Goal: Information Seeking & Learning: Learn about a topic

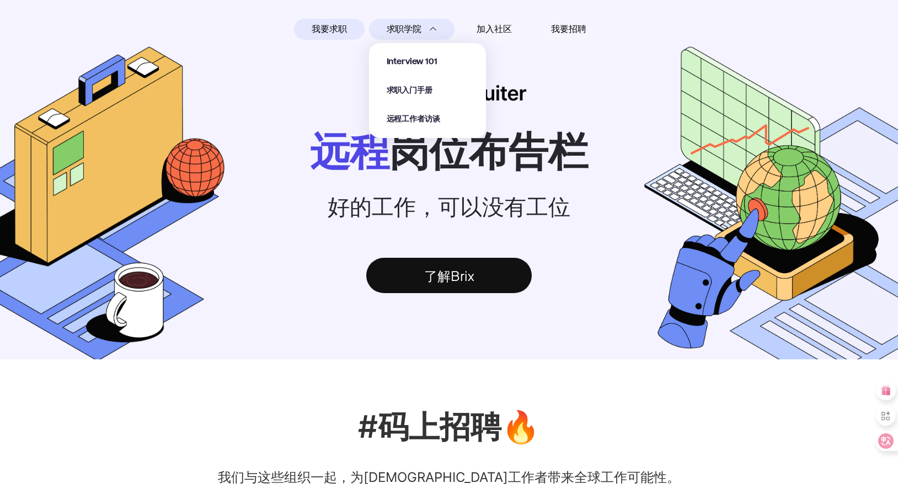
click at [427, 33] on section "Interview 101 求职入门手册 远程工作者访谈" at bounding box center [427, 85] width 117 height 106
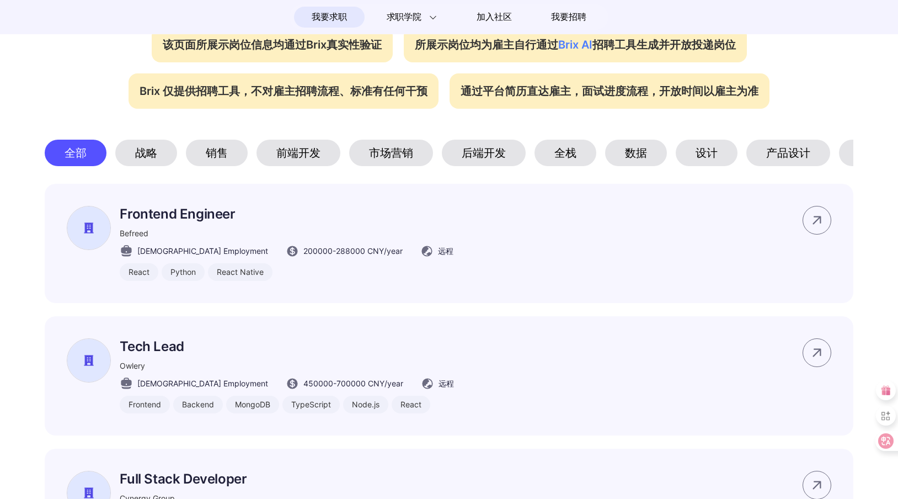
scroll to position [0, 126]
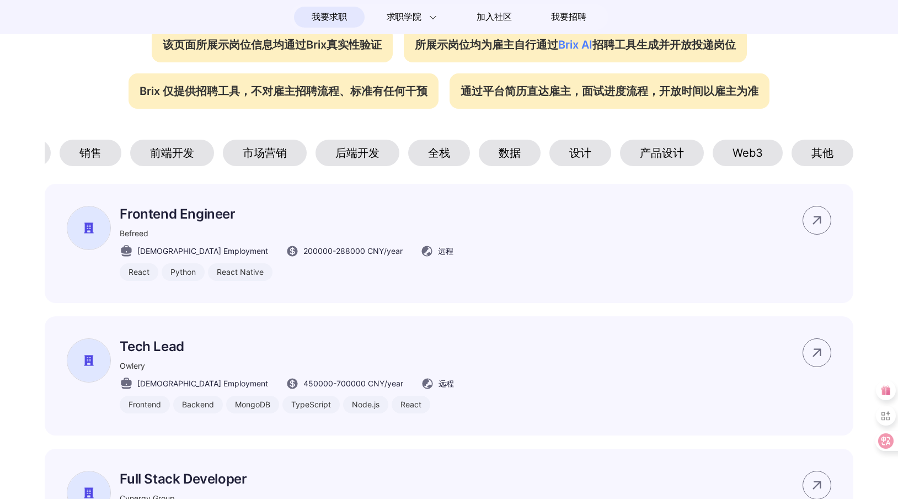
click at [755, 152] on div "Web3" at bounding box center [748, 153] width 70 height 26
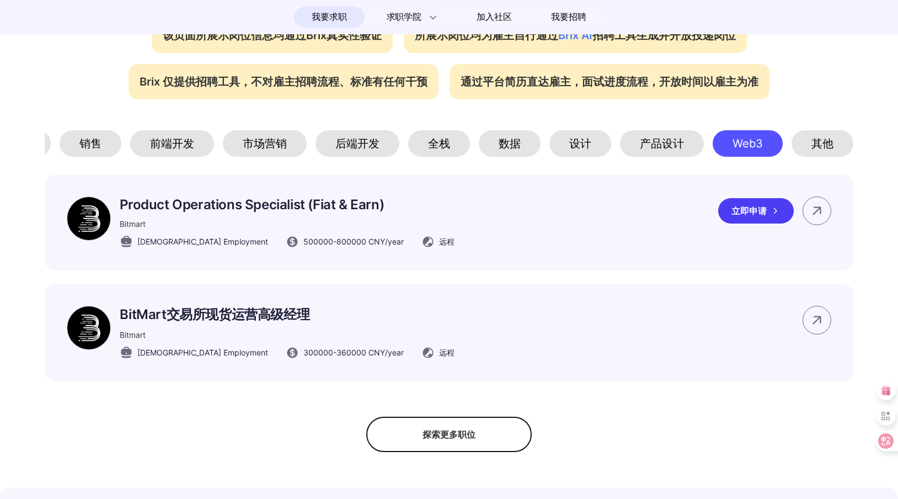
scroll to position [488, 0]
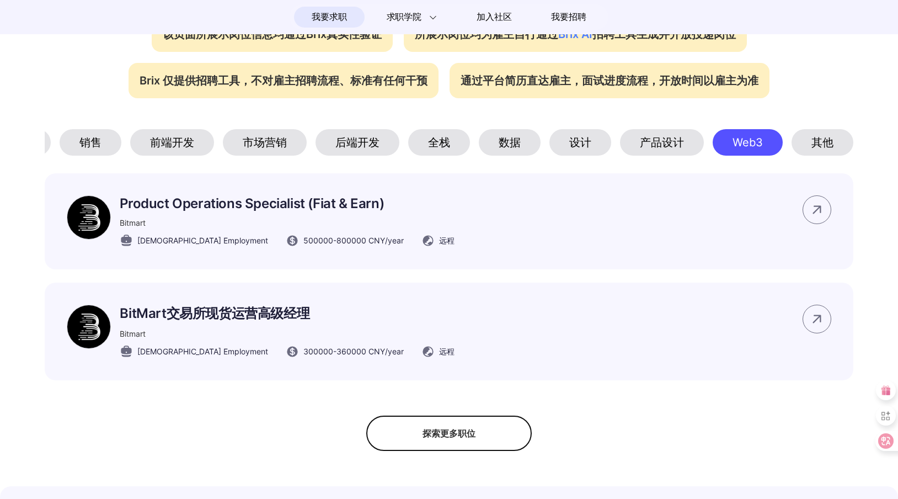
click at [443, 146] on div "全栈" at bounding box center [439, 142] width 62 height 26
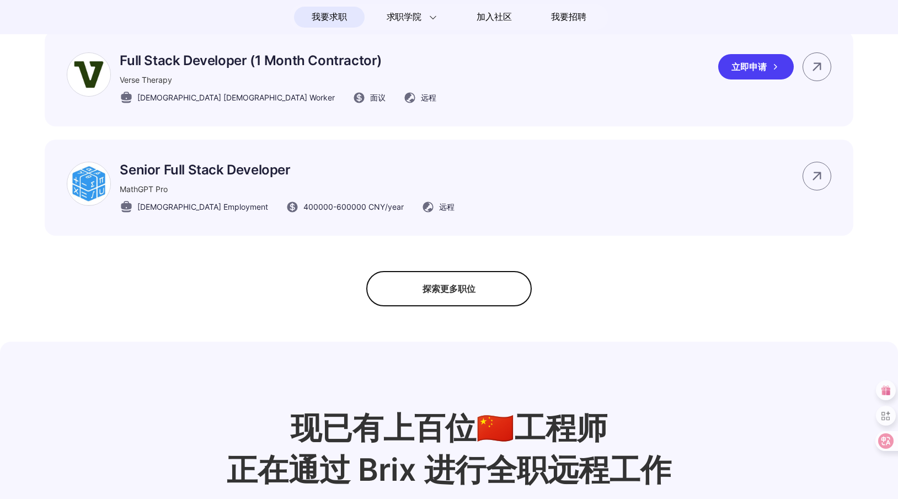
scroll to position [909, 0]
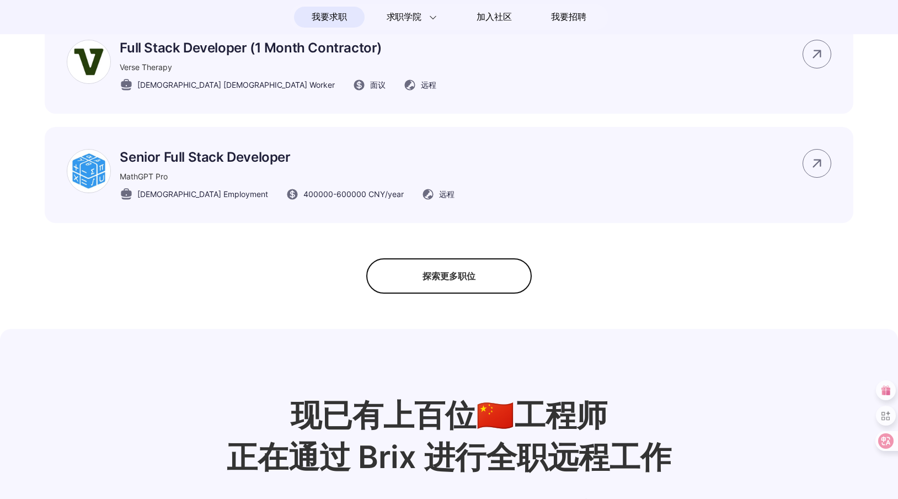
click at [476, 286] on div "探索更多职位" at bounding box center [449, 275] width 166 height 35
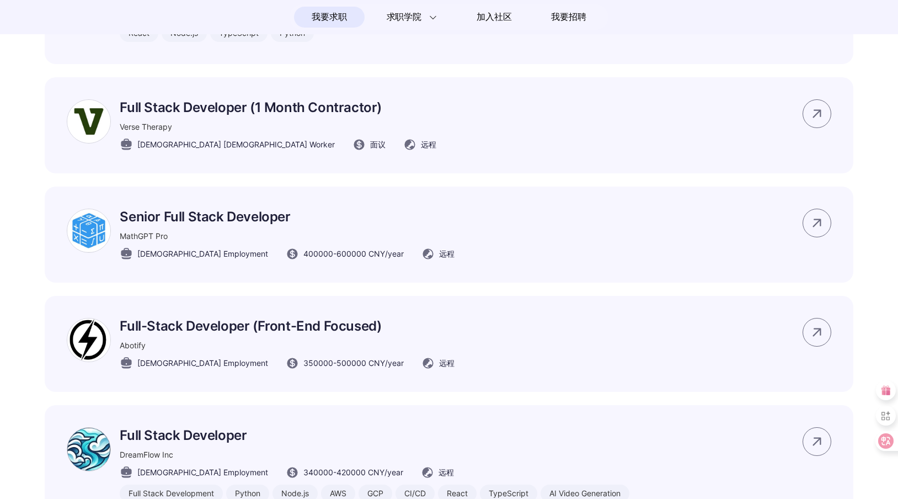
scroll to position [550, 0]
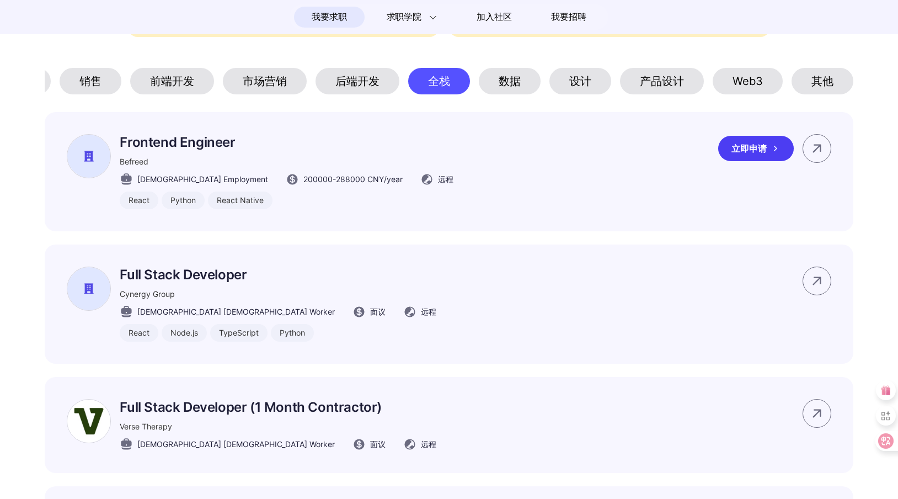
click at [261, 167] on div "Befreed" at bounding box center [287, 162] width 334 height 12
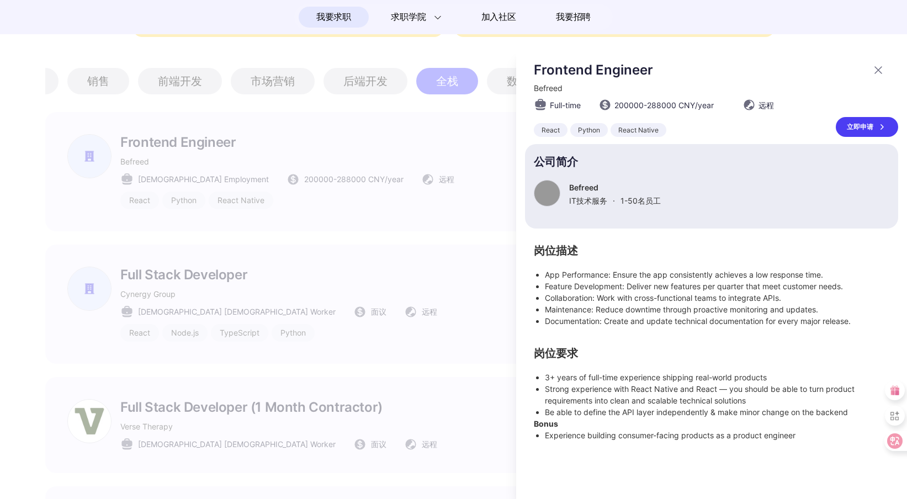
click at [389, 256] on div at bounding box center [453, 274] width 907 height 450
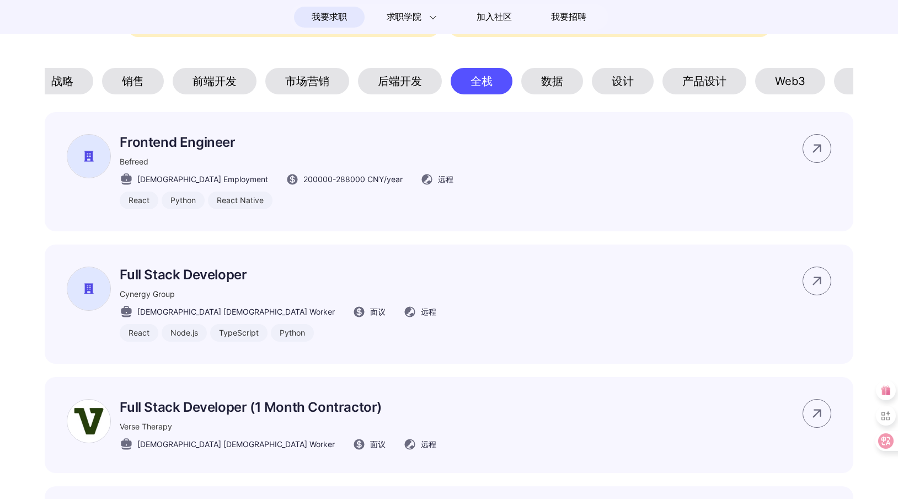
scroll to position [0, 0]
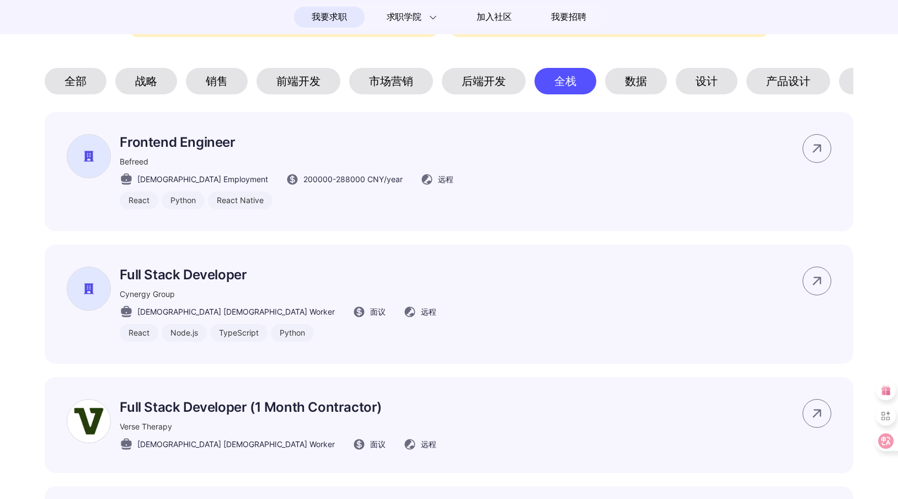
click at [387, 84] on div "市场营销" at bounding box center [391, 81] width 84 height 26
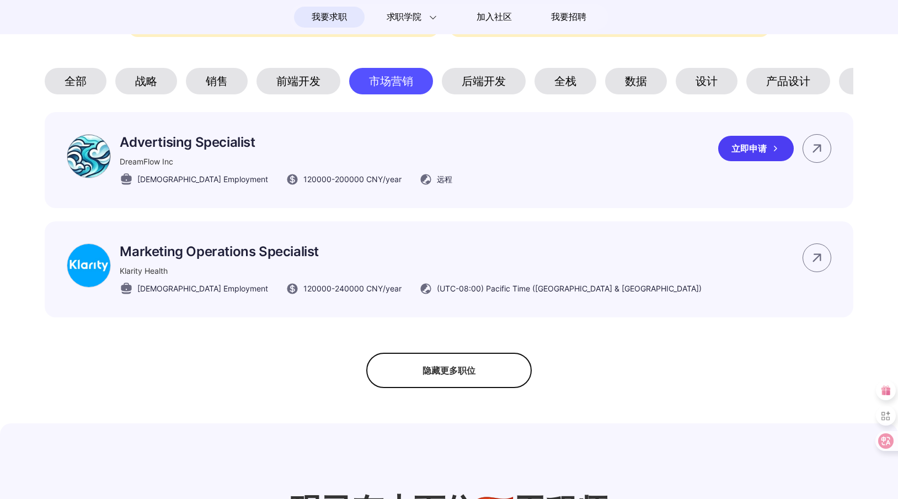
click at [459, 182] on div "Advertising Specialist DreamFlow Inc [DEMOGRAPHIC_DATA] Employment 120000 - 200…" at bounding box center [449, 160] width 809 height 96
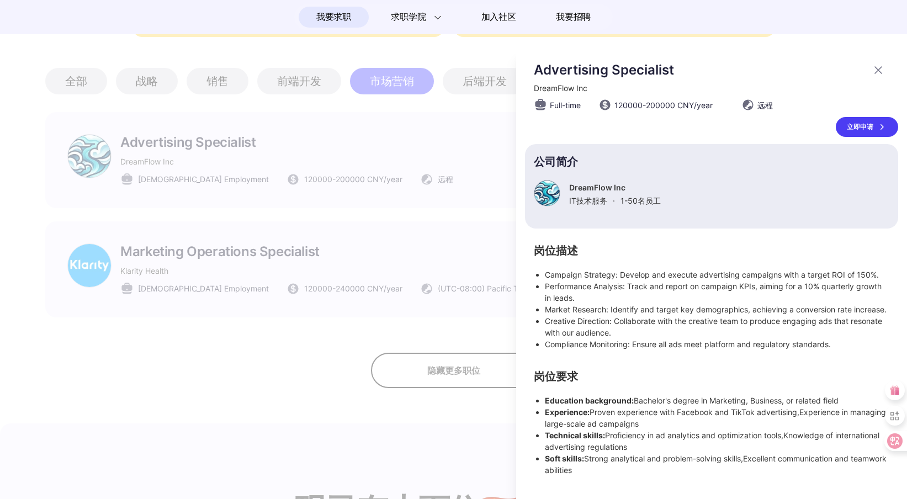
drag, startPoint x: 600, startPoint y: 472, endPoint x: 529, endPoint y: 266, distance: 218.2
click at [529, 266] on div "Advertising Specialist DreamFlow Inc Full-time 120000 - 200000 CNY /year 远程 立即申…" at bounding box center [711, 274] width 391 height 450
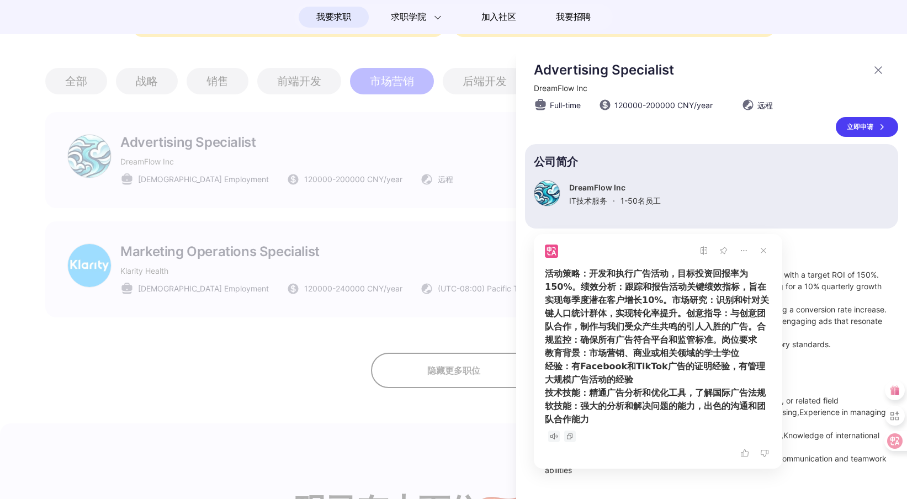
click at [203, 364] on div at bounding box center [453, 274] width 907 height 450
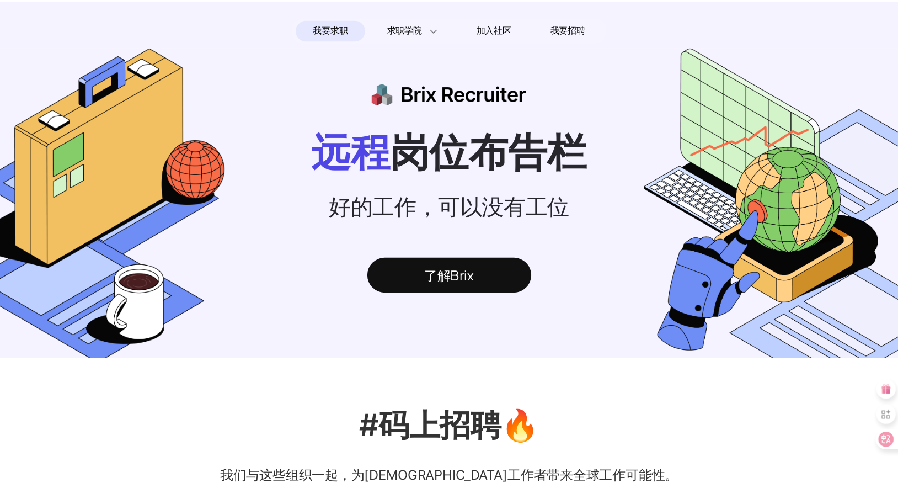
scroll to position [550, 0]
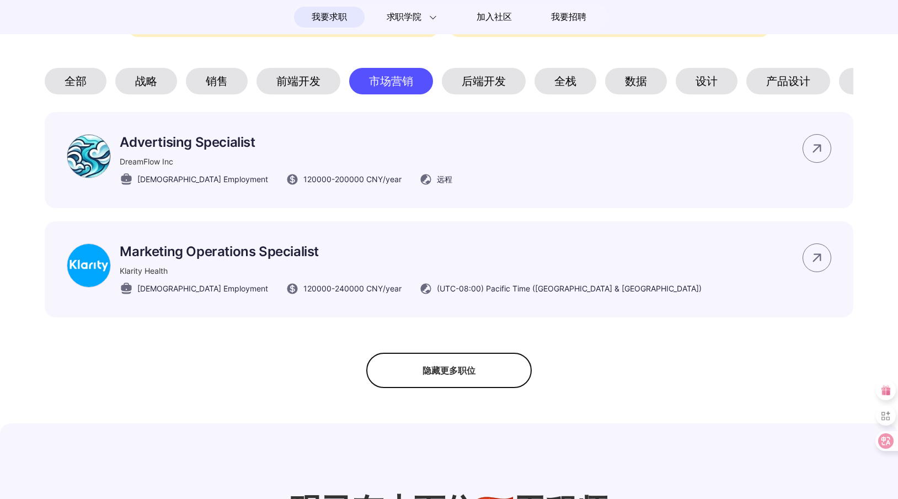
click at [293, 88] on div "前端开发" at bounding box center [299, 81] width 84 height 26
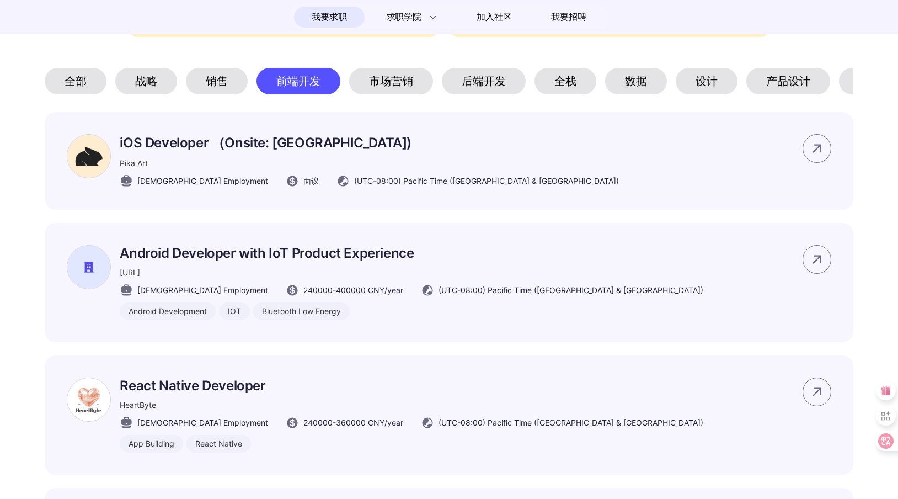
click at [152, 89] on div "战略" at bounding box center [146, 81] width 62 height 26
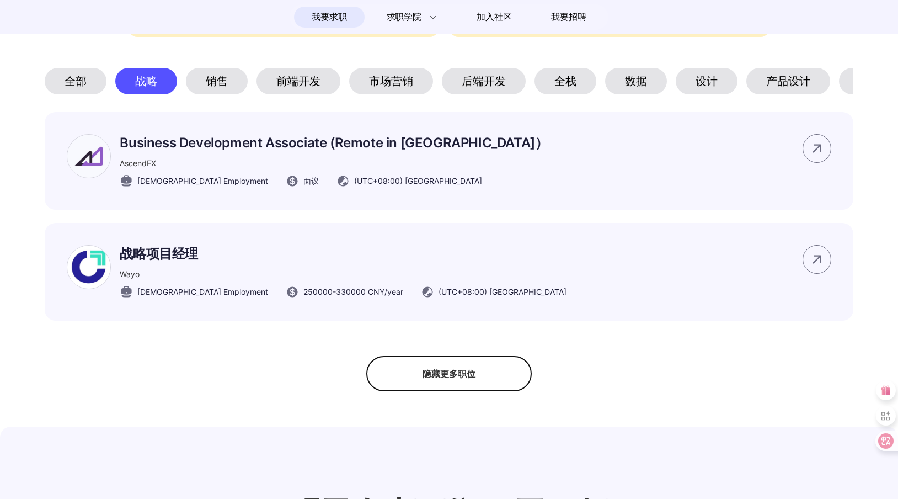
click at [284, 93] on div "前端开发" at bounding box center [299, 81] width 84 height 26
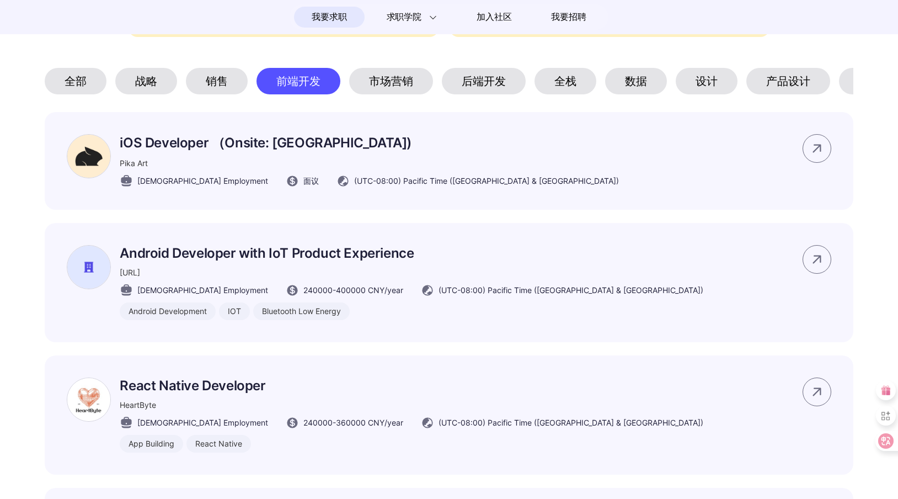
click at [465, 87] on div "后端开发" at bounding box center [484, 81] width 84 height 26
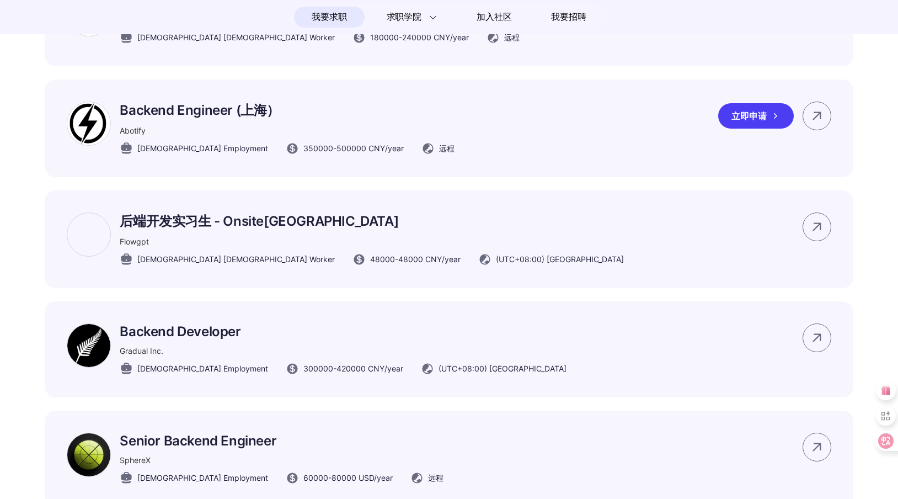
scroll to position [768, 0]
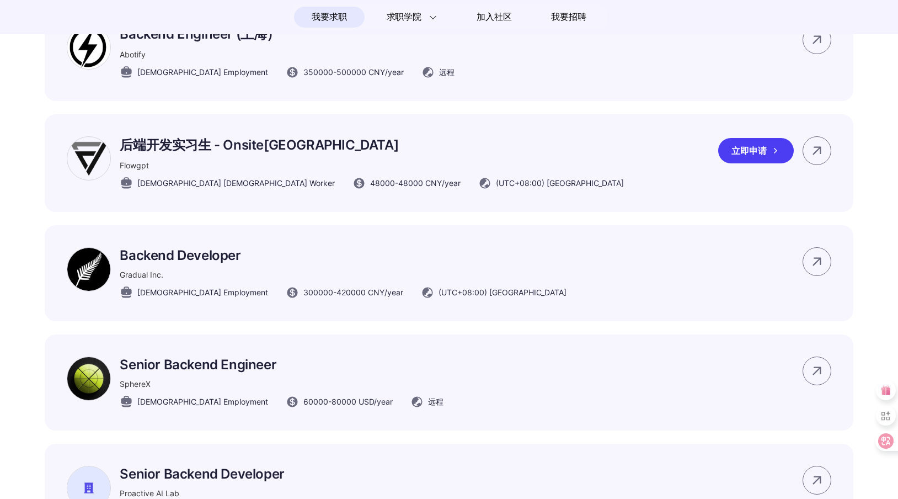
click at [525, 175] on div "后端开发实习生 - Onsite北京intern Flowgpt [DEMOGRAPHIC_DATA] [DEMOGRAPHIC_DATA] Worker 4…" at bounding box center [449, 163] width 809 height 98
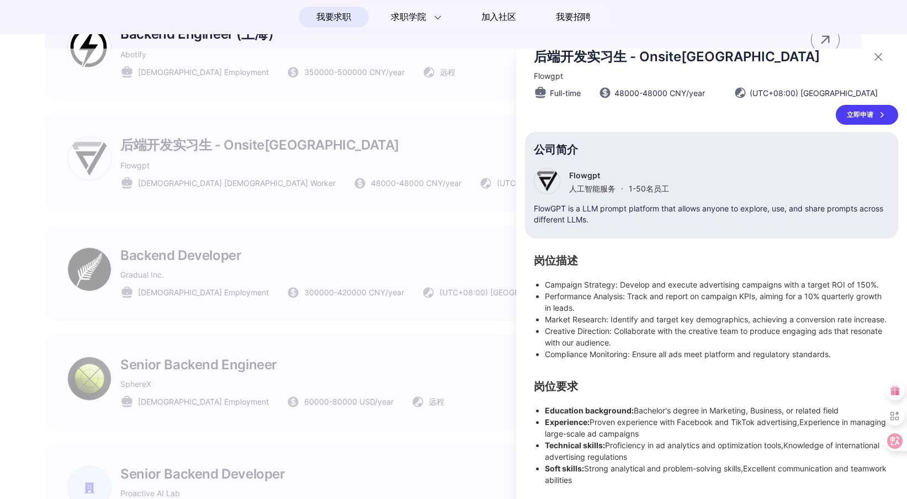
scroll to position [3, 0]
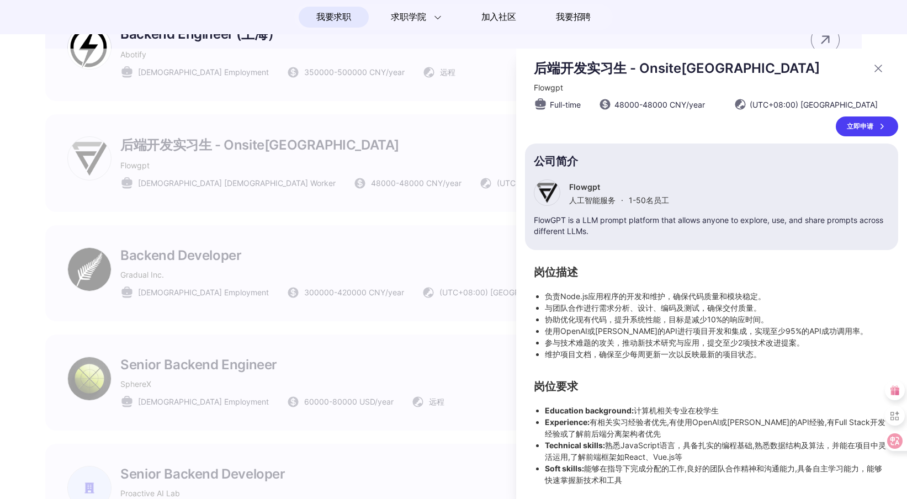
click at [462, 411] on div at bounding box center [453, 274] width 907 height 450
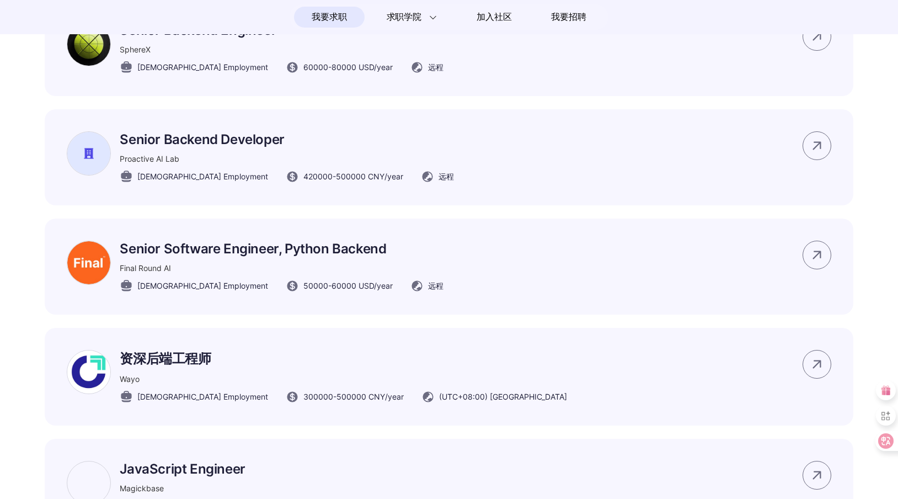
scroll to position [1143, 0]
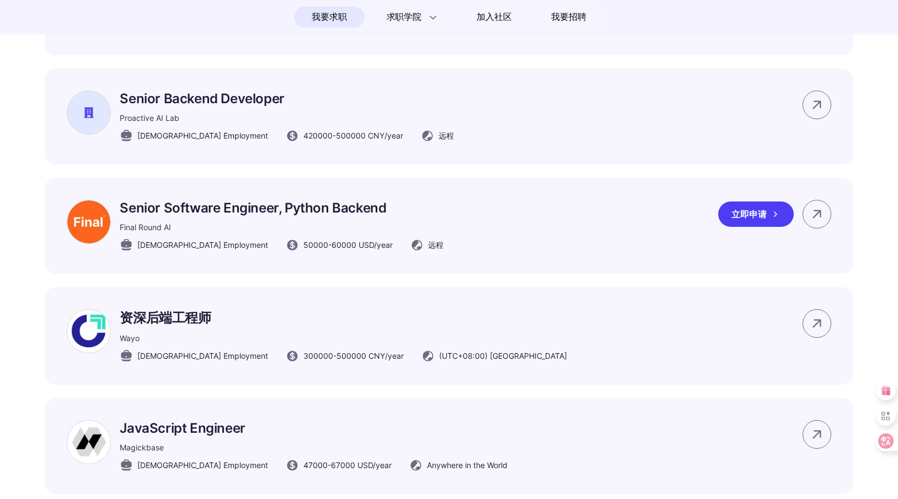
click at [506, 225] on div "Senior Software Engineer, Python Backend Final Round AI [DEMOGRAPHIC_DATA] Empl…" at bounding box center [449, 226] width 809 height 96
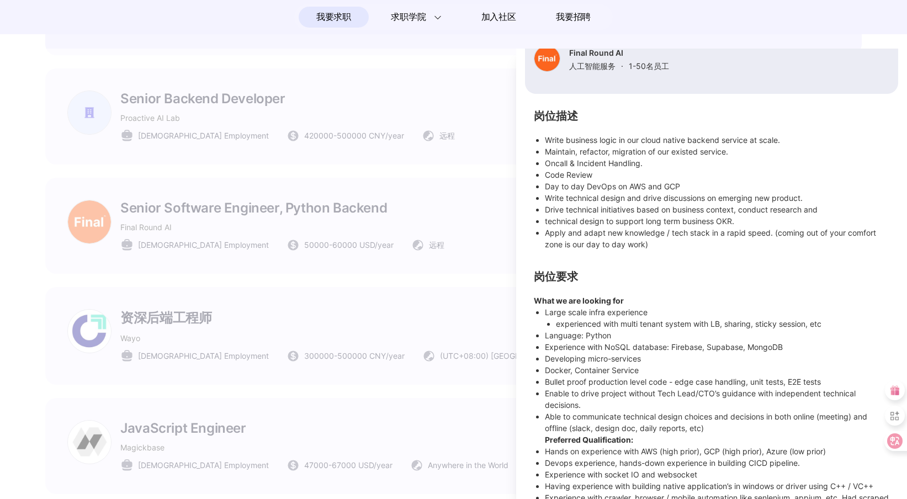
scroll to position [164, 0]
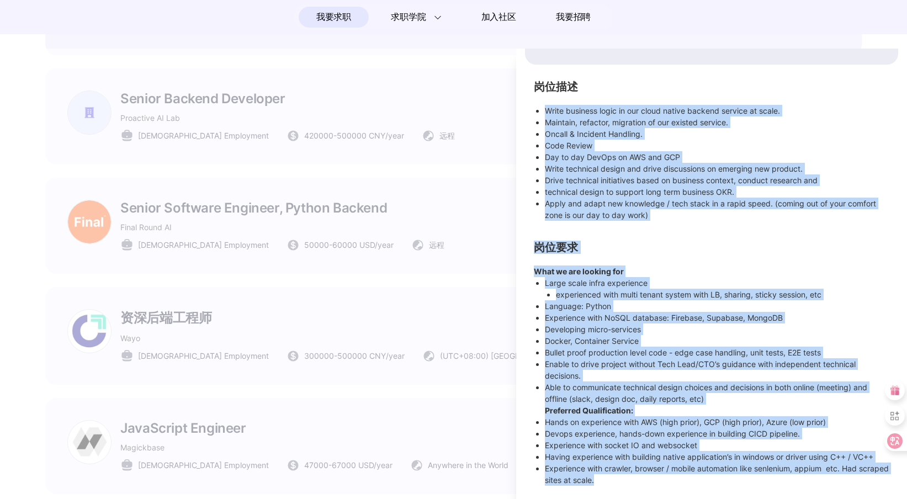
drag, startPoint x: 643, startPoint y: 487, endPoint x: 528, endPoint y: 98, distance: 405.7
click at [528, 98] on div "Senior Software Engineer, Python Backend Final Round AI Full-time 50000 - 60000…" at bounding box center [711, 274] width 391 height 450
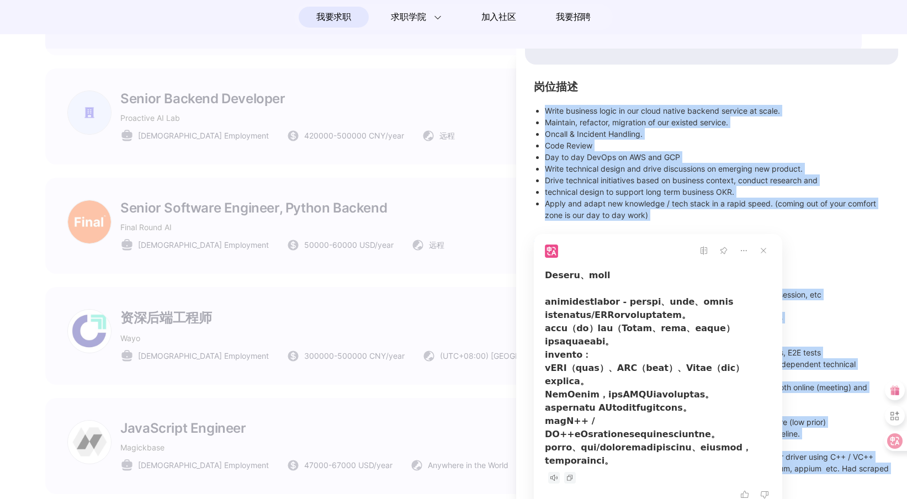
scroll to position [290, 0]
drag, startPoint x: 653, startPoint y: 393, endPoint x: 632, endPoint y: 394, distance: 21.0
click at [632, 394] on div at bounding box center [658, 242] width 226 height 450
click at [677, 427] on div at bounding box center [658, 242] width 226 height 450
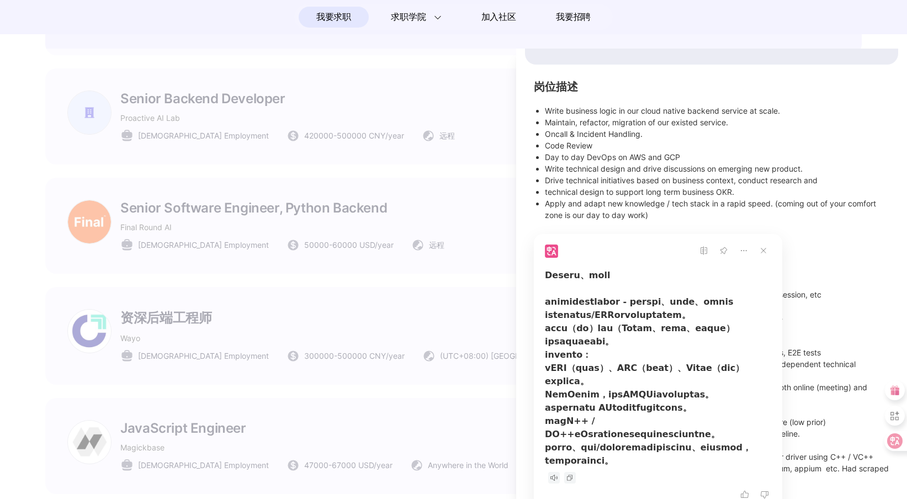
click at [797, 397] on p "Able to communicate technical design choices and decisions in both online (meet…" at bounding box center [717, 392] width 344 height 23
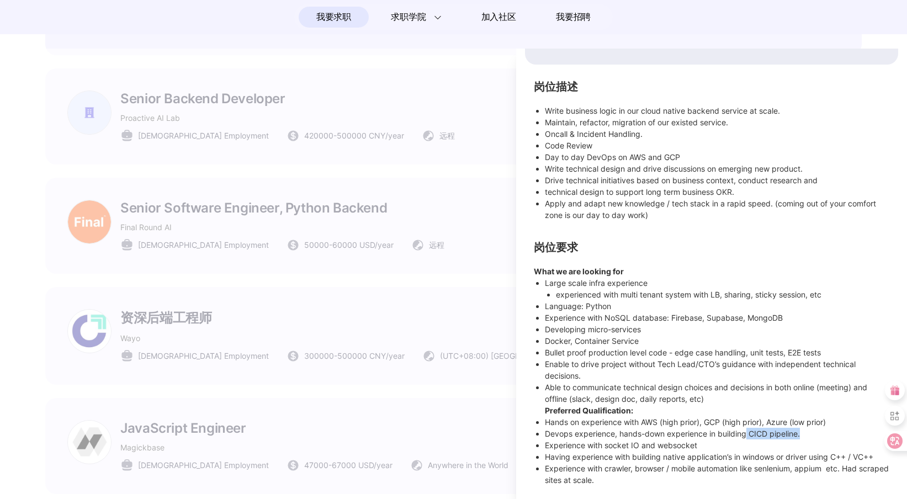
drag, startPoint x: 747, startPoint y: 434, endPoint x: 806, endPoint y: 435, distance: 58.5
click at [806, 435] on p "Devops experience, hands-down experience in building CICD pipeline." at bounding box center [717, 434] width 344 height 12
click at [739, 433] on p "Devops experience, hands-down experience in building CICD pipeline." at bounding box center [717, 434] width 344 height 12
drag, startPoint x: 717, startPoint y: 433, endPoint x: 795, endPoint y: 432, distance: 77.8
click at [795, 432] on p "Devops experience, hands-down experience in building CICD pipeline." at bounding box center [717, 434] width 344 height 12
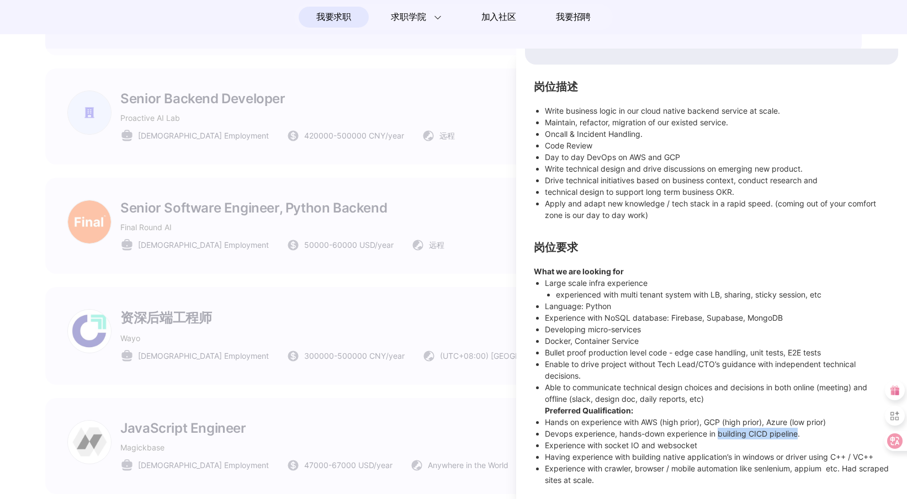
drag, startPoint x: 799, startPoint y: 433, endPoint x: 719, endPoint y: 435, distance: 80.1
click at [719, 435] on p "Devops experience, hands-down experience in building CICD pipeline." at bounding box center [717, 434] width 344 height 12
copy p "building CICD pipeline"
click at [331, 222] on div at bounding box center [453, 274] width 907 height 450
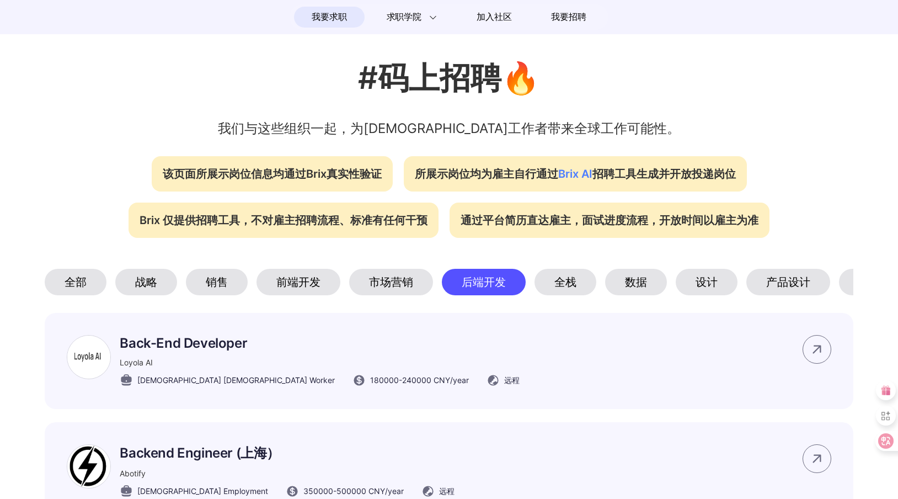
scroll to position [332, 0]
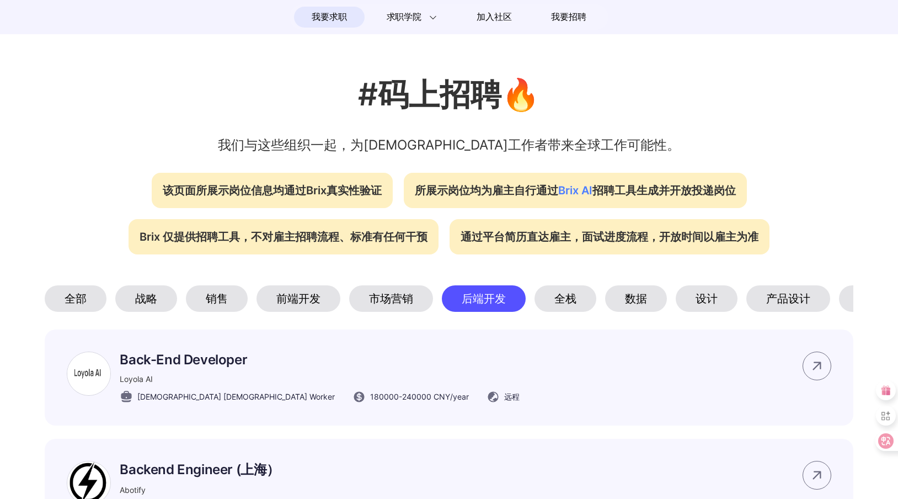
click at [380, 301] on div "市场营销" at bounding box center [391, 298] width 84 height 26
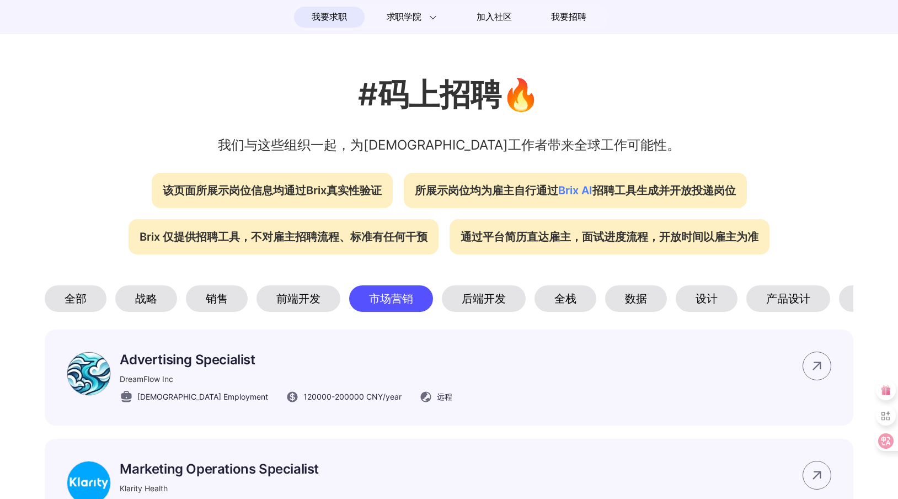
scroll to position [0, 126]
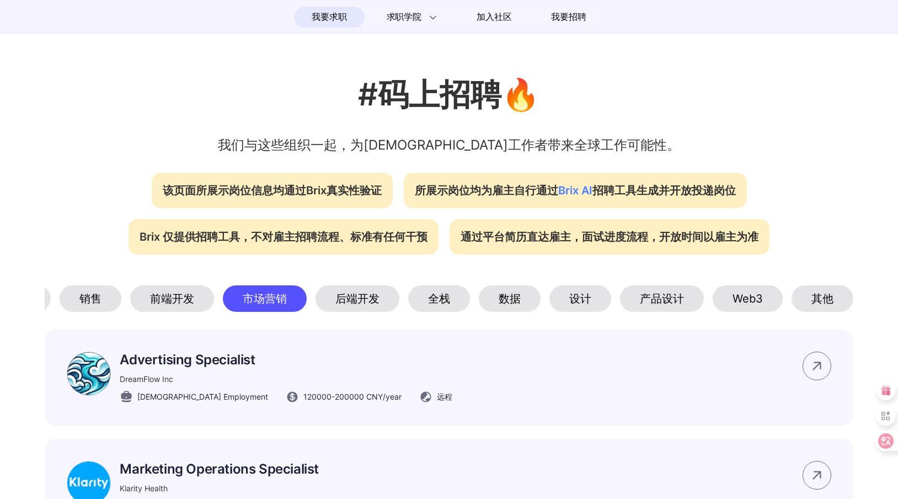
click at [502, 300] on div "数据" at bounding box center [510, 298] width 62 height 26
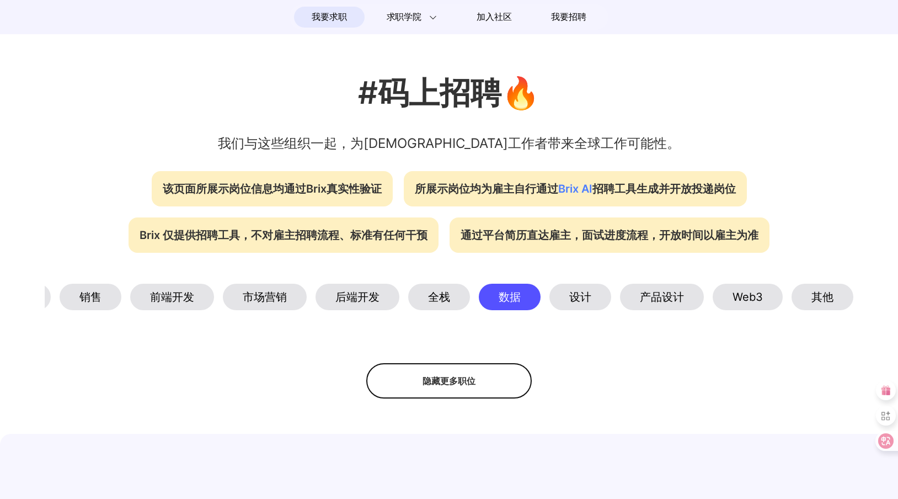
scroll to position [358, 0]
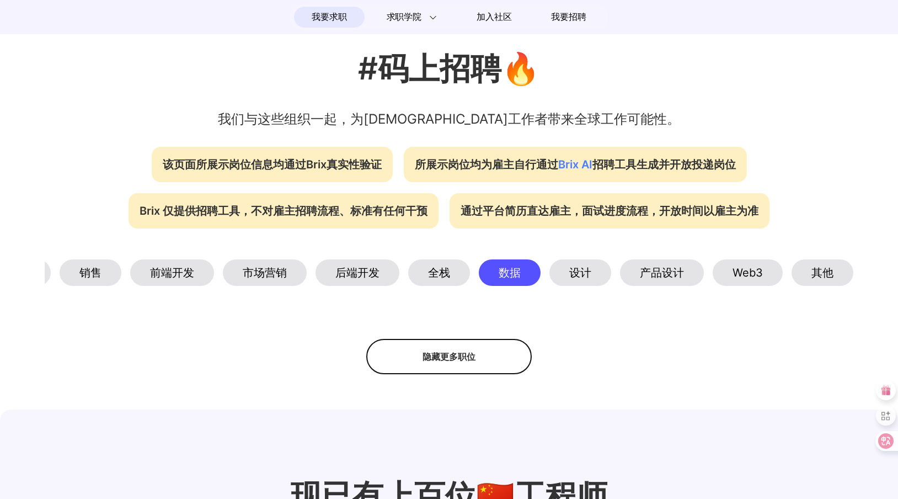
click at [578, 280] on div "设计" at bounding box center [581, 272] width 62 height 26
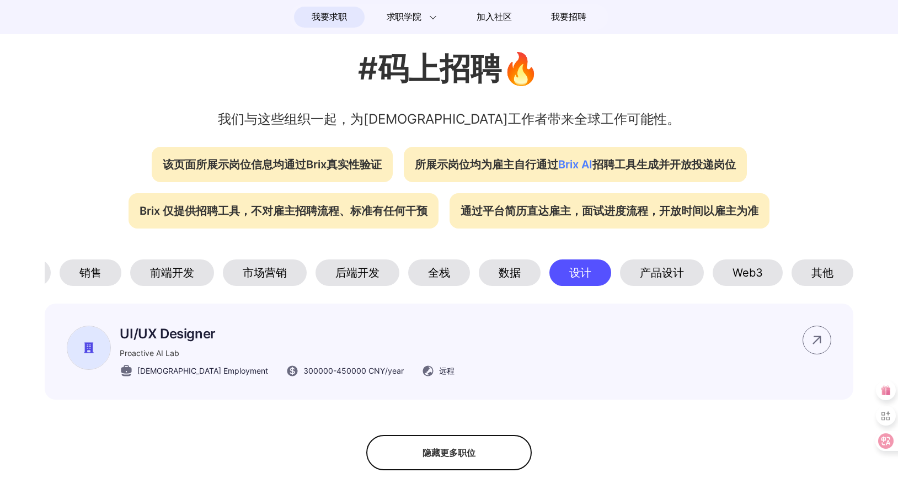
click at [679, 269] on div "产品设计" at bounding box center [662, 272] width 84 height 26
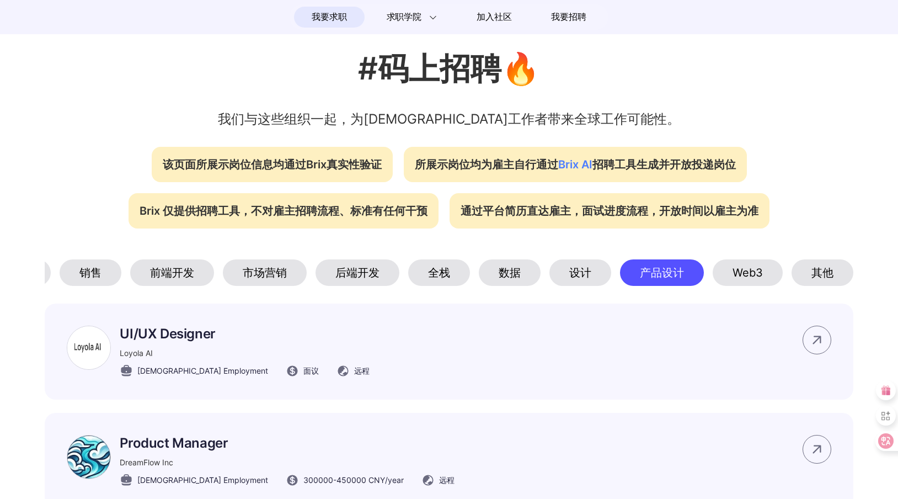
click at [754, 270] on div "Web3" at bounding box center [748, 272] width 70 height 26
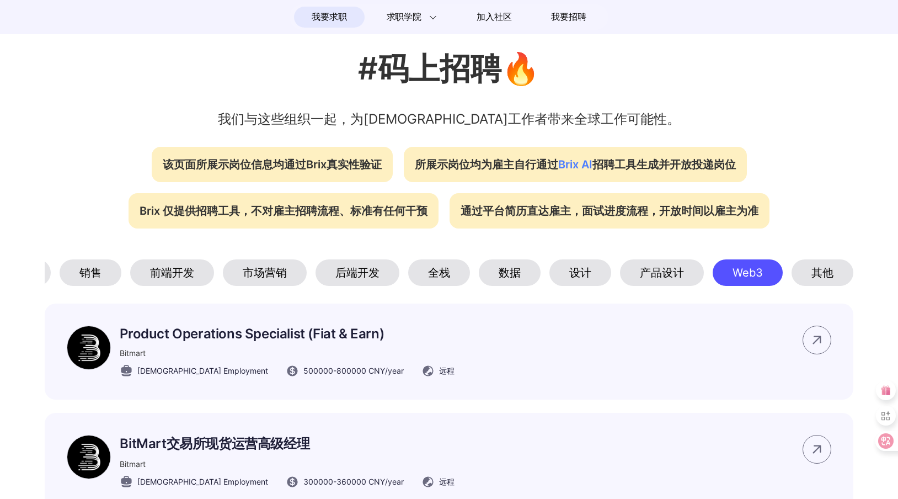
click at [835, 273] on div "其他" at bounding box center [823, 272] width 62 height 26
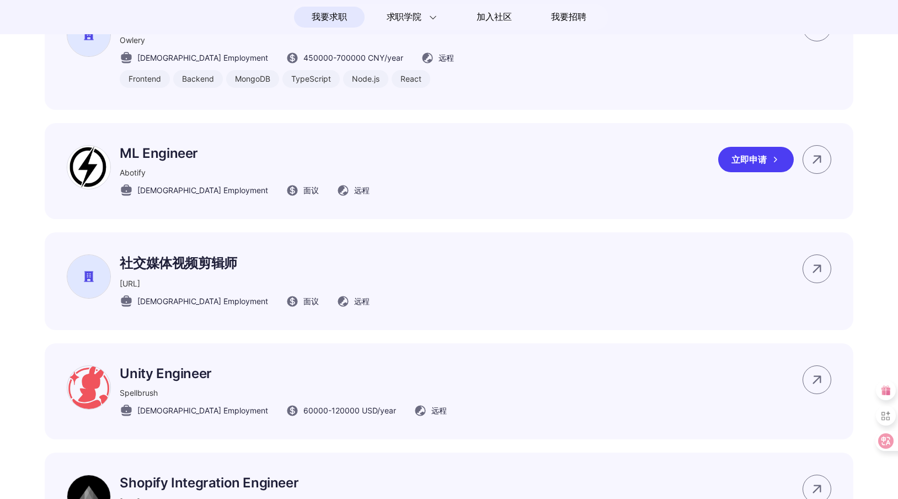
scroll to position [656, 0]
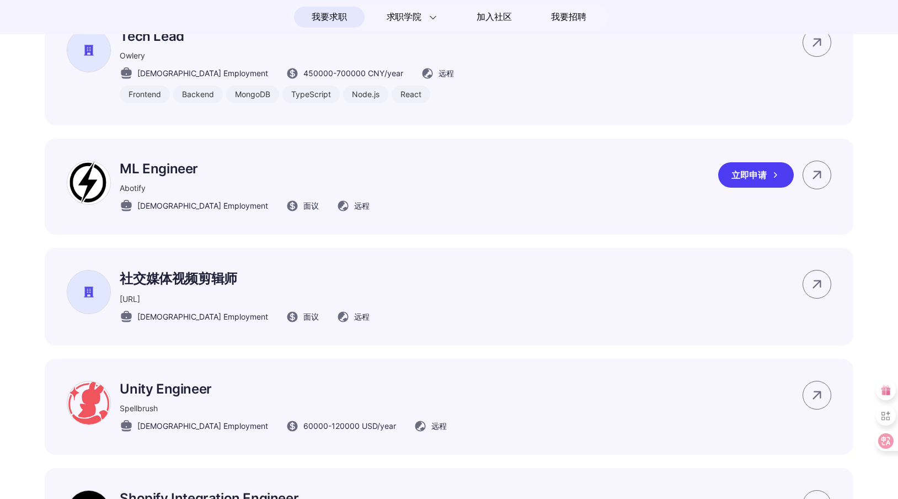
click at [442, 206] on div "ML Engineer Abotify [DEMOGRAPHIC_DATA] Employment 面议 远程 立即申请" at bounding box center [449, 187] width 809 height 96
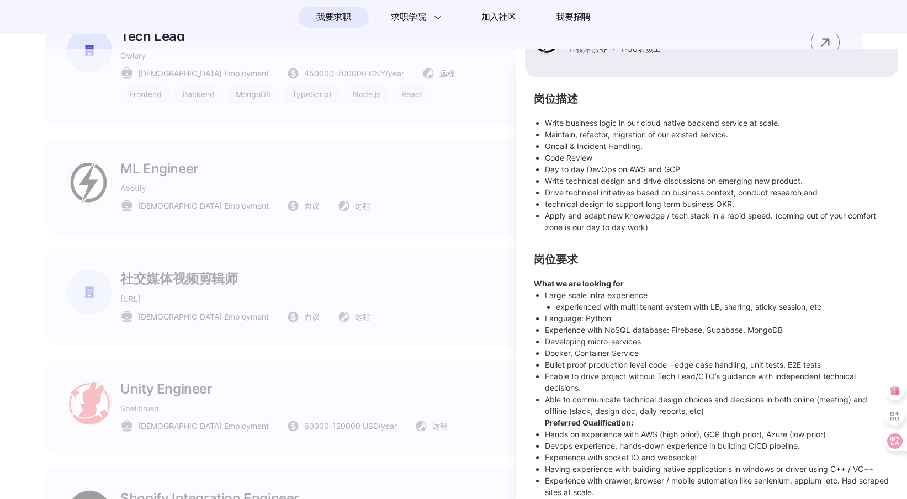
scroll to position [0, 0]
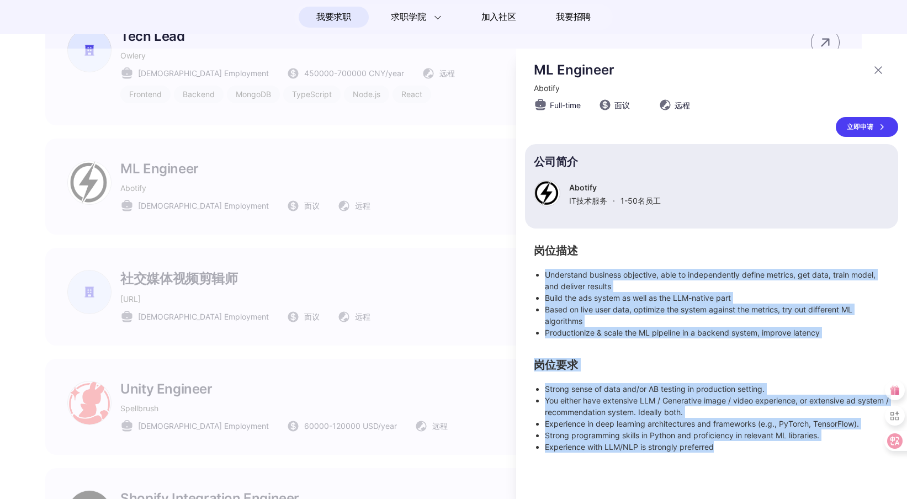
drag, startPoint x: 737, startPoint y: 452, endPoint x: 529, endPoint y: 275, distance: 272.5
click at [529, 275] on div "岗位描述 Understand business objective, able to independently define metrics, get d…" at bounding box center [711, 349] width 373 height 206
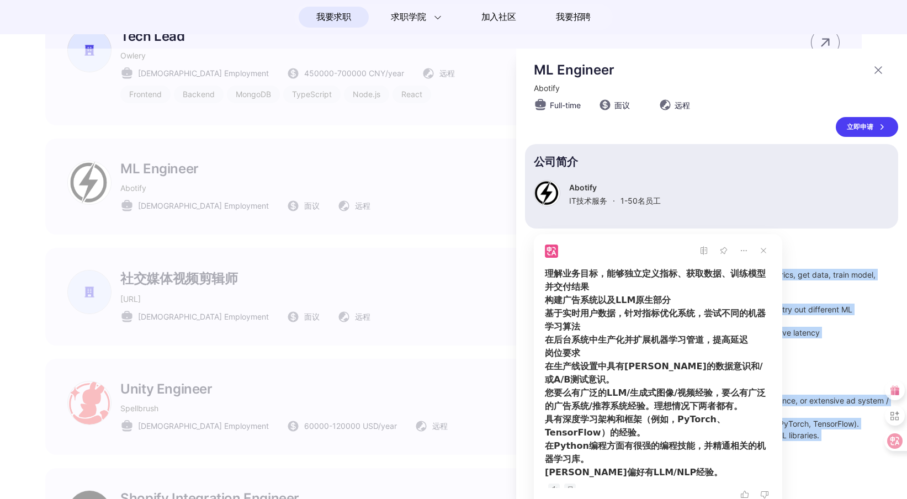
click at [822, 343] on div "岗位描述 Understand business objective, able to independently define metrics, get d…" at bounding box center [711, 349] width 373 height 206
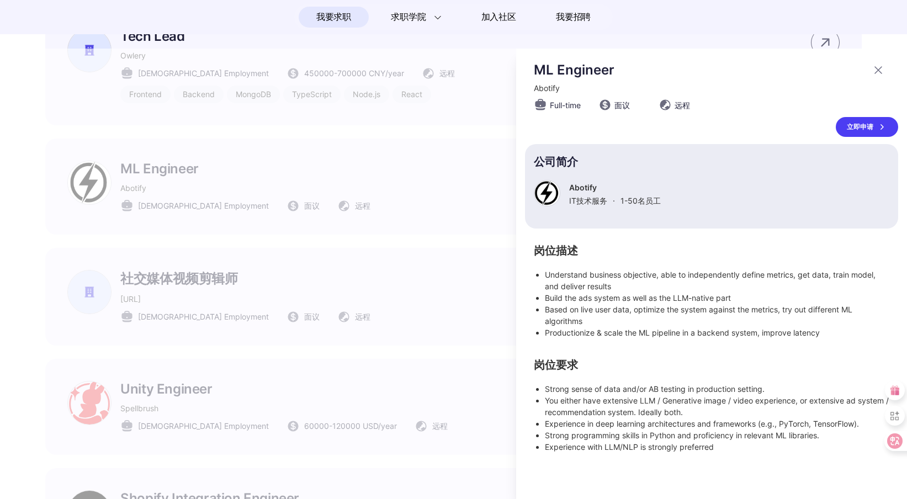
click at [370, 329] on div at bounding box center [453, 274] width 907 height 450
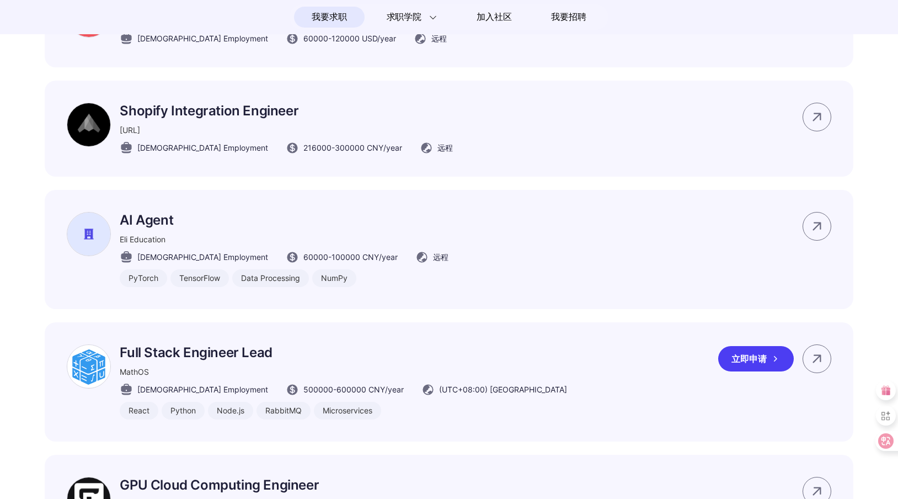
scroll to position [1045, 0]
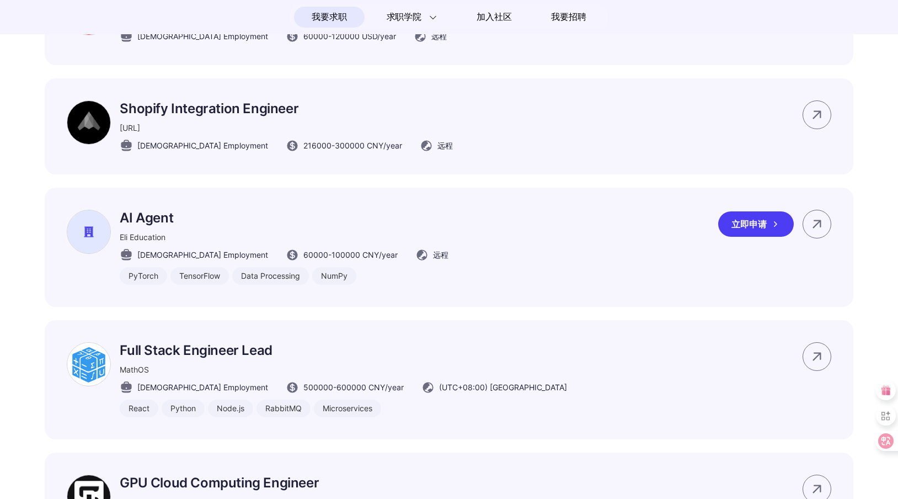
click at [493, 262] on div "AI Agent Eli Education [DEMOGRAPHIC_DATA] Employment 60000 - 100000 CNY /year 远…" at bounding box center [449, 247] width 809 height 119
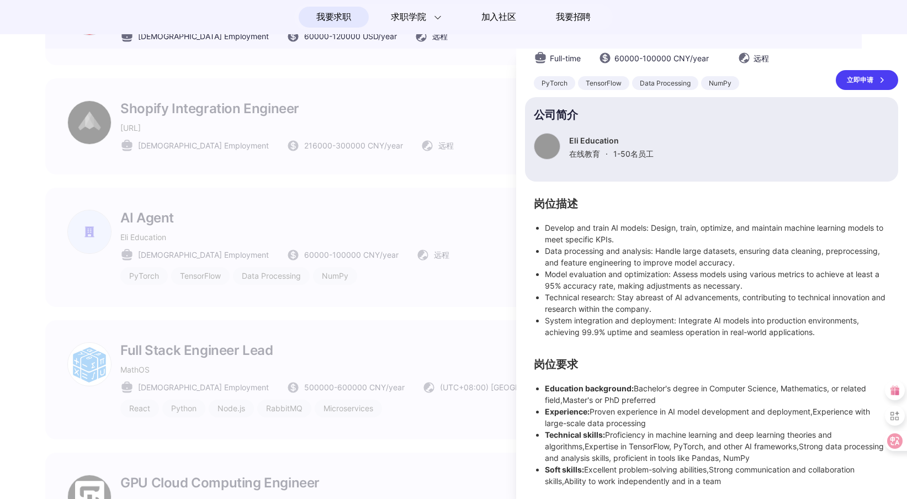
scroll to position [48, 0]
drag, startPoint x: 732, startPoint y: 481, endPoint x: 512, endPoint y: 235, distance: 330.6
click at [512, 235] on section "AI Agent Eli Education Full-time 60000 - 100000 CNY /year 远程 PyTorch TensorFlow…" at bounding box center [453, 274] width 907 height 450
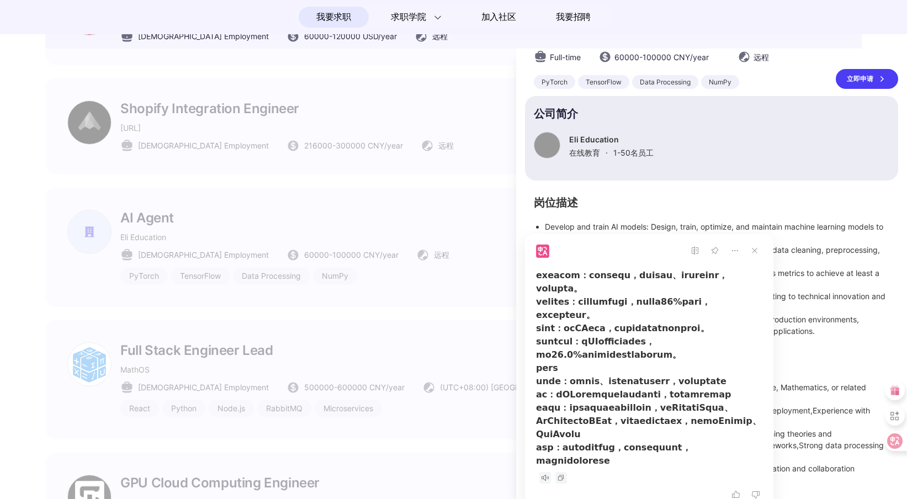
scroll to position [277, 0]
click at [842, 277] on li "Model evaluation and optimization: Assess models using various metrics to achie…" at bounding box center [717, 278] width 344 height 23
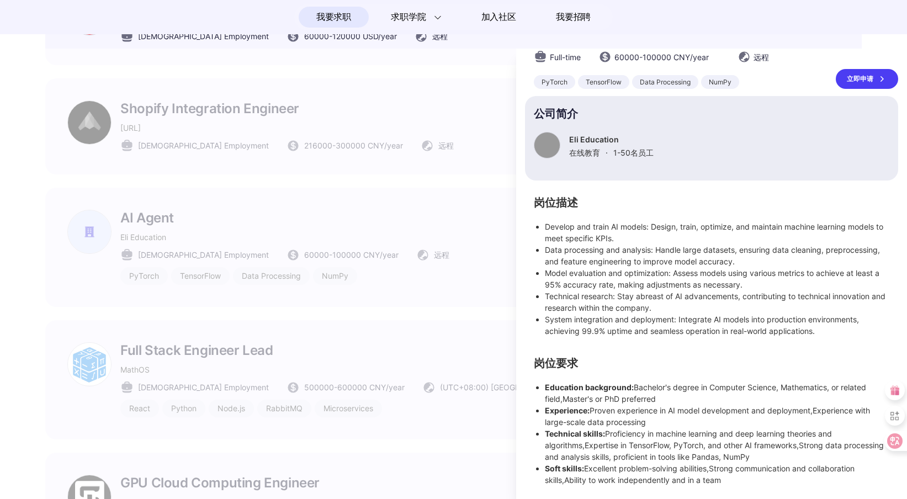
click at [484, 268] on div at bounding box center [453, 274] width 907 height 450
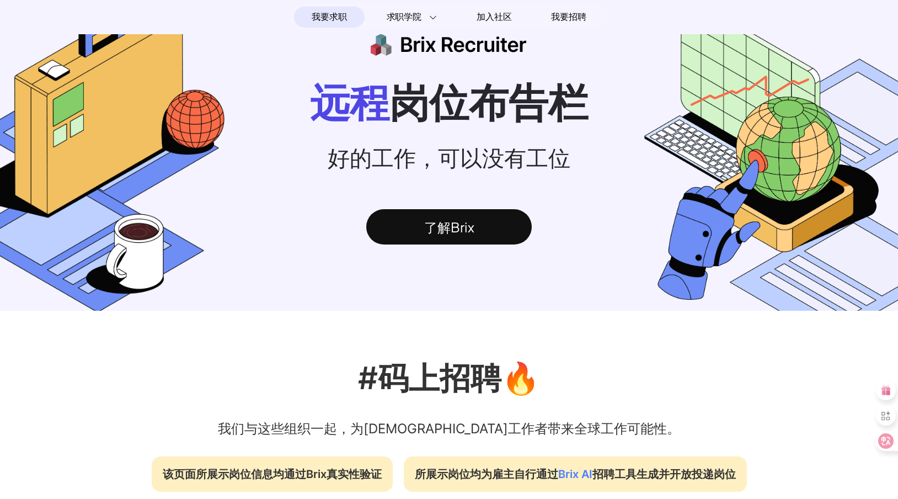
scroll to position [0, 0]
